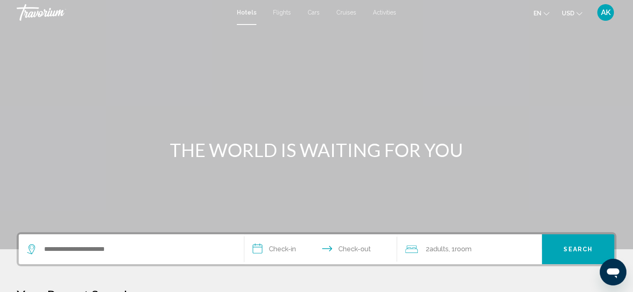
click at [79, 237] on div "Search widget" at bounding box center [131, 250] width 208 height 30
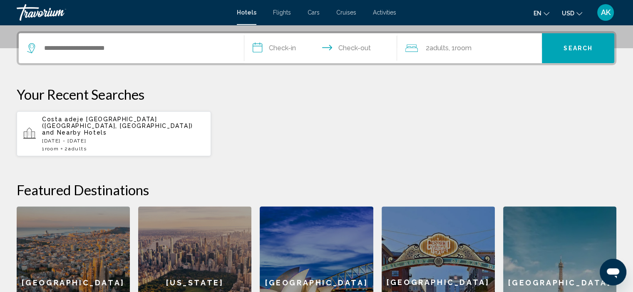
scroll to position [205, 0]
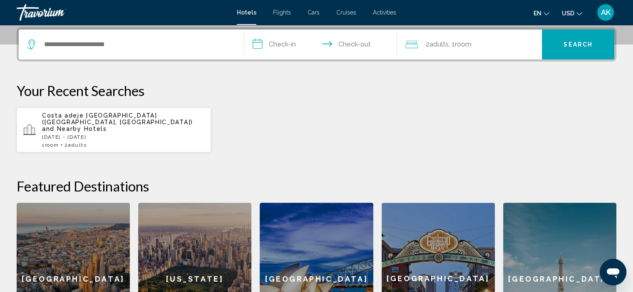
click at [59, 251] on div "Barcelona" at bounding box center [73, 279] width 113 height 152
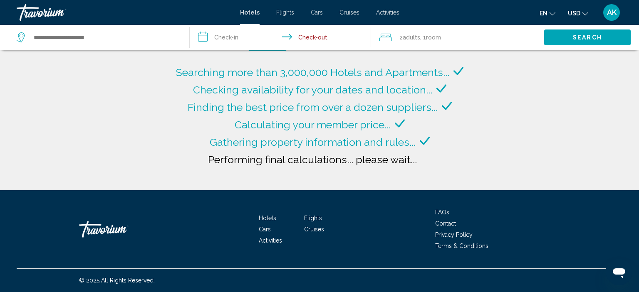
type input "**********"
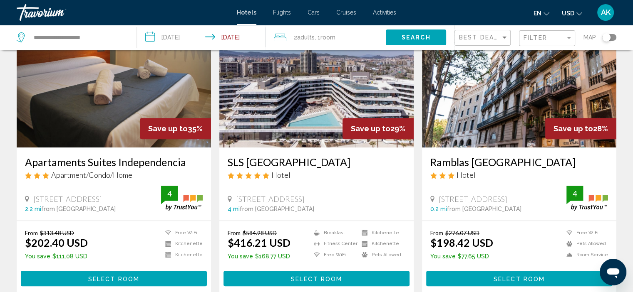
scroll to position [365, 0]
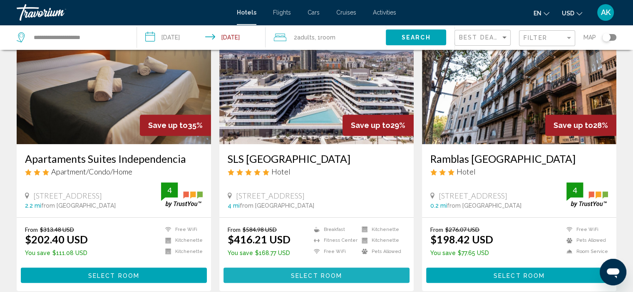
click at [330, 275] on span "Select Room" at bounding box center [316, 275] width 51 height 7
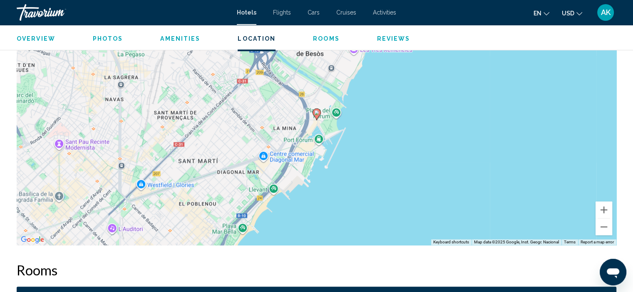
scroll to position [989, 0]
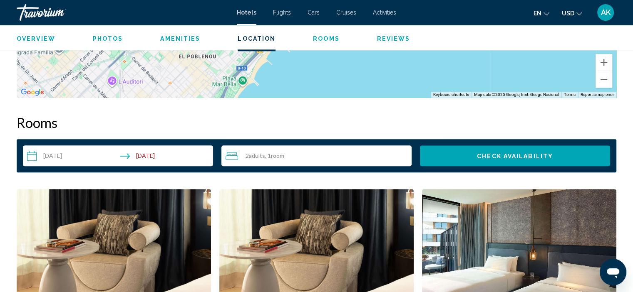
click at [92, 162] on input "**********" at bounding box center [119, 157] width 193 height 23
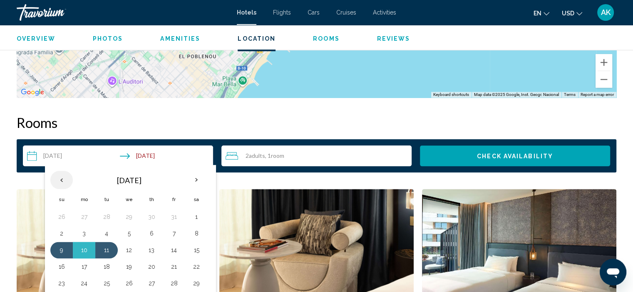
click at [60, 179] on th "Previous month" at bounding box center [61, 180] width 22 height 18
click at [131, 235] on button "8" at bounding box center [128, 234] width 13 height 12
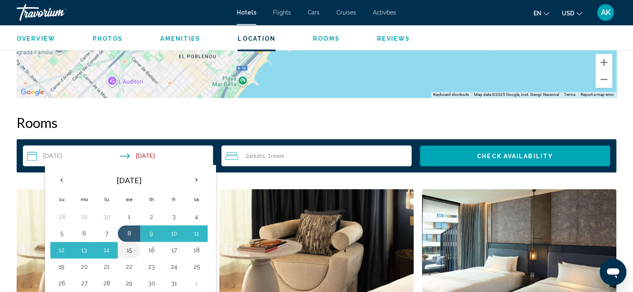
click at [129, 250] on button "15" at bounding box center [128, 251] width 13 height 12
type input "**********"
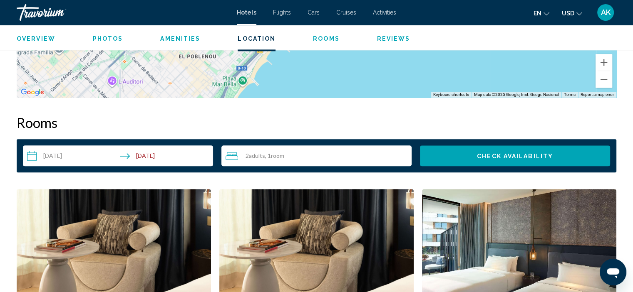
click at [515, 153] on span "Check Availability" at bounding box center [515, 156] width 76 height 7
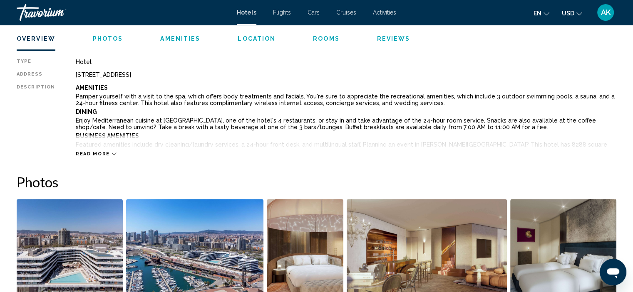
scroll to position [285, 0]
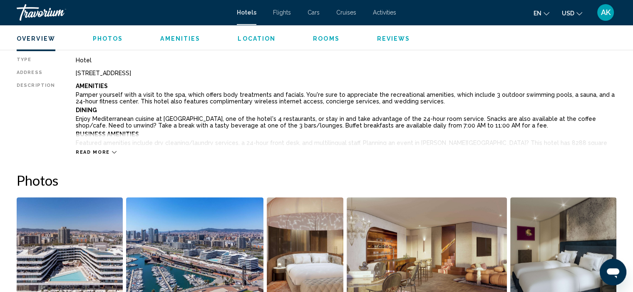
click at [105, 151] on span "Read more" at bounding box center [93, 152] width 34 height 5
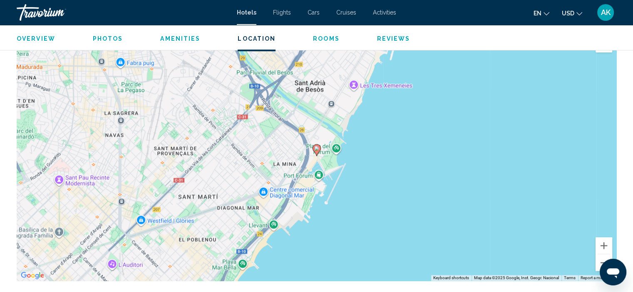
scroll to position [1206, 0]
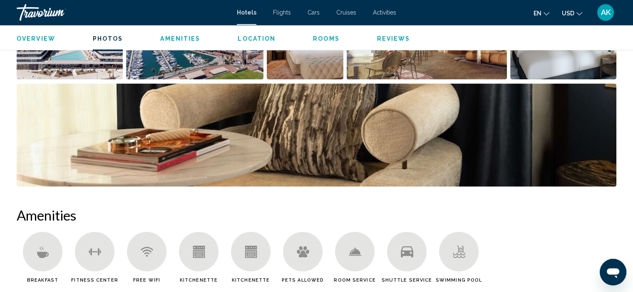
scroll to position [432, 0]
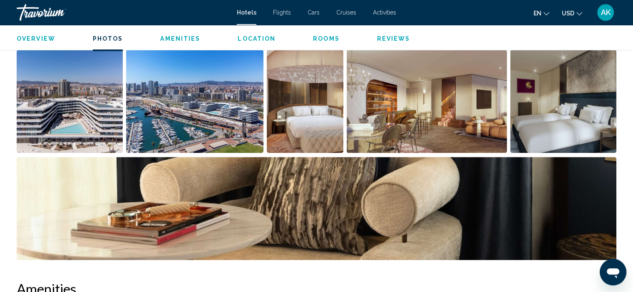
click at [619, 26] on div "Overview Photos Amenities Location Rooms Reviews Check Availability" at bounding box center [316, 38] width 633 height 26
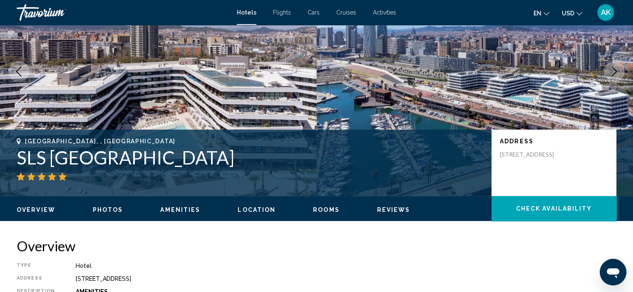
scroll to position [0, 0]
